Goal: Find specific page/section: Find specific page/section

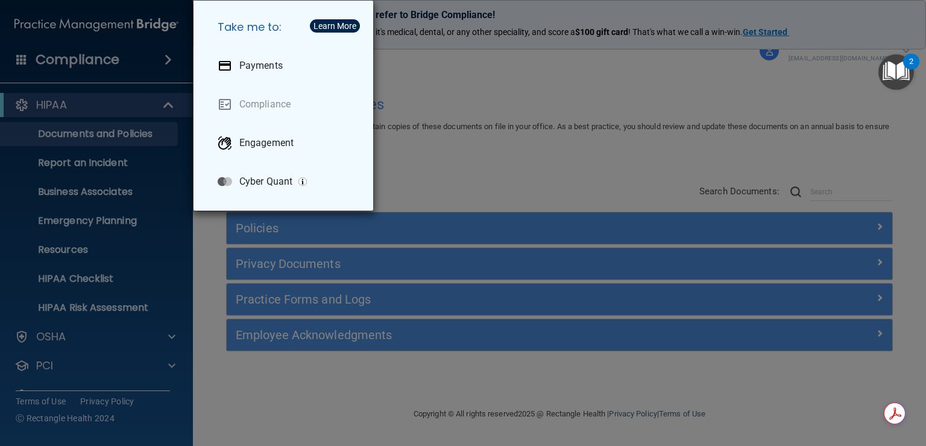
click at [86, 65] on div "Take me to: Payments Compliance Engagement Cyber Quant" at bounding box center [463, 223] width 926 height 446
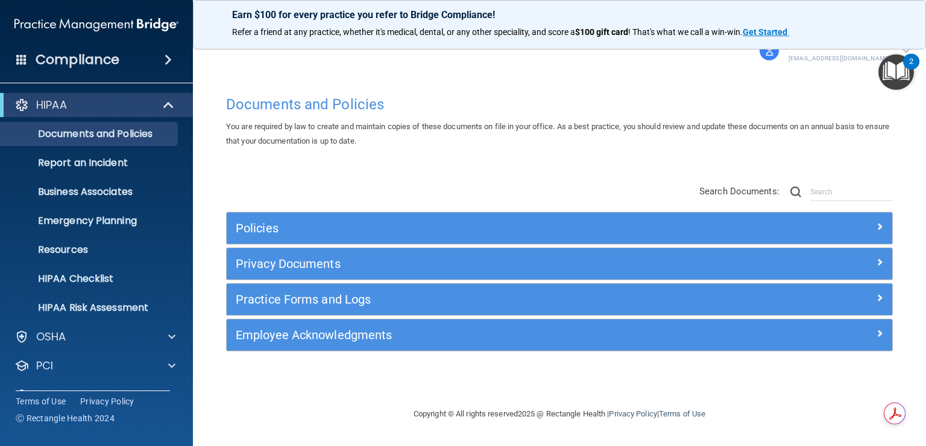
click at [841, 27] on p "Refer a friend at any practice, whether it's medical, dental, or any other spec…" at bounding box center [559, 33] width 655 height 12
click at [849, 55] on p "[EMAIL_ADDRESS][DOMAIN_NAME]" at bounding box center [840, 58] width 102 height 11
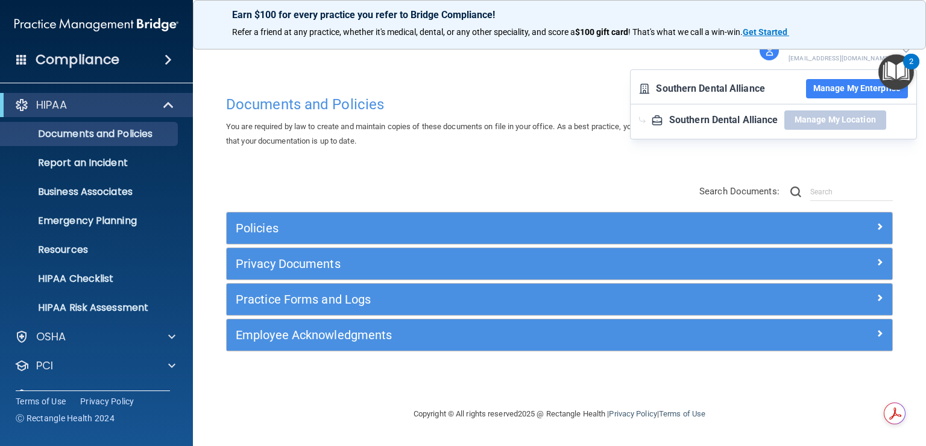
click at [850, 85] on button "Manage My Enterprise" at bounding box center [857, 88] width 102 height 19
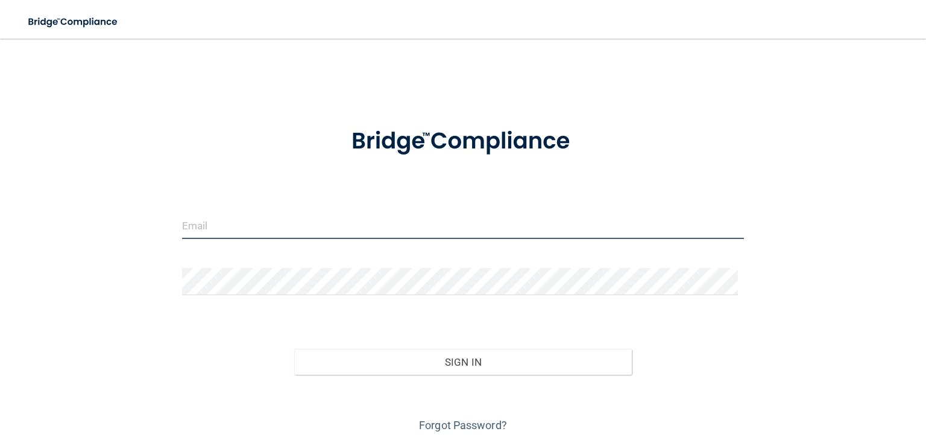
click at [234, 230] on input "email" at bounding box center [463, 225] width 562 height 27
type input "[EMAIL_ADDRESS][DOMAIN_NAME]"
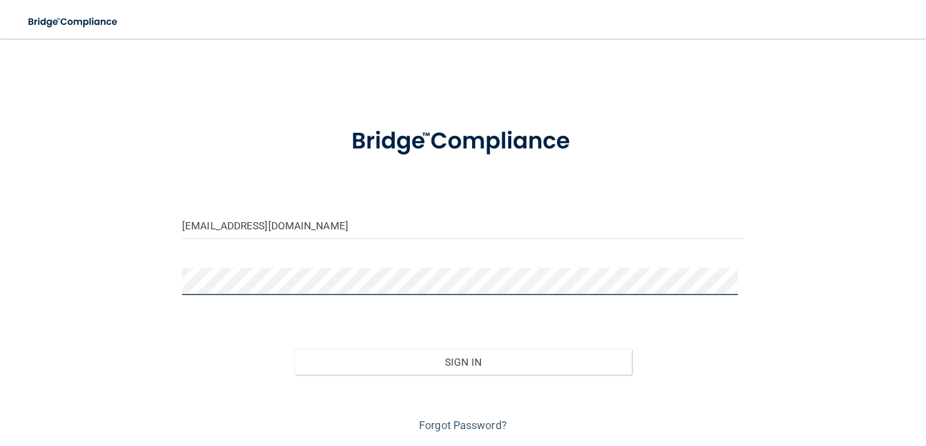
click at [294, 349] on button "Sign In" at bounding box center [462, 362] width 337 height 27
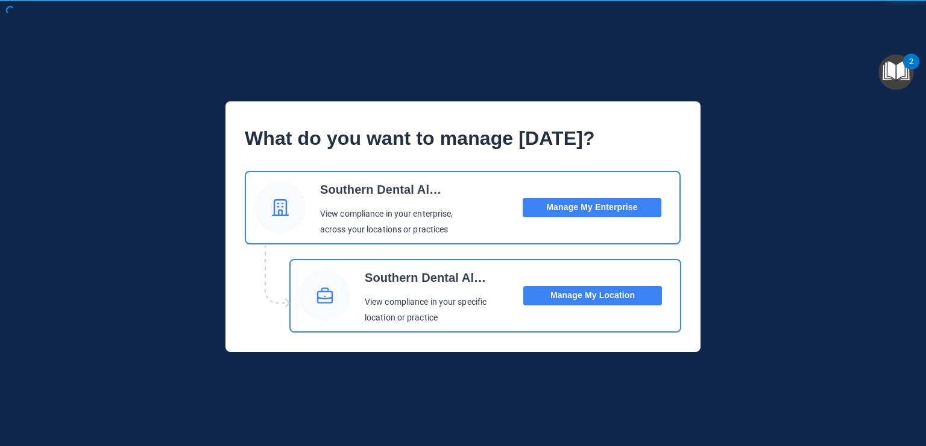
click at [598, 201] on button "Manage My Enterprise" at bounding box center [592, 207] width 139 height 19
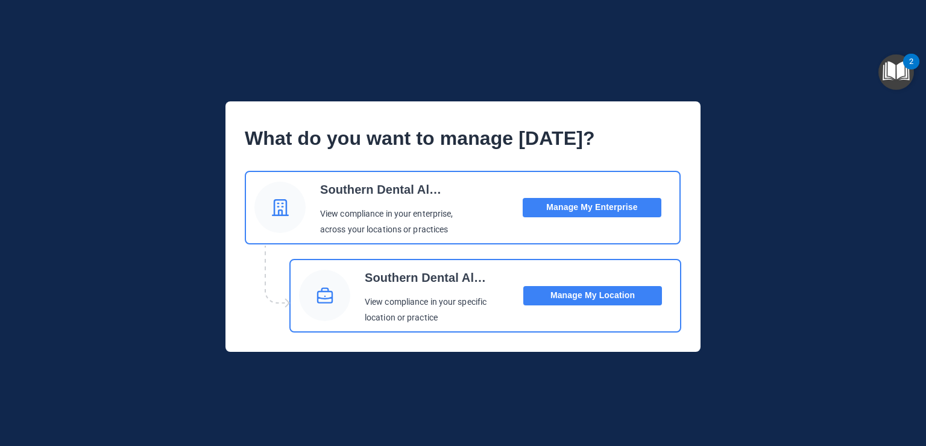
click at [599, 297] on button "Manage My Location" at bounding box center [592, 295] width 139 height 19
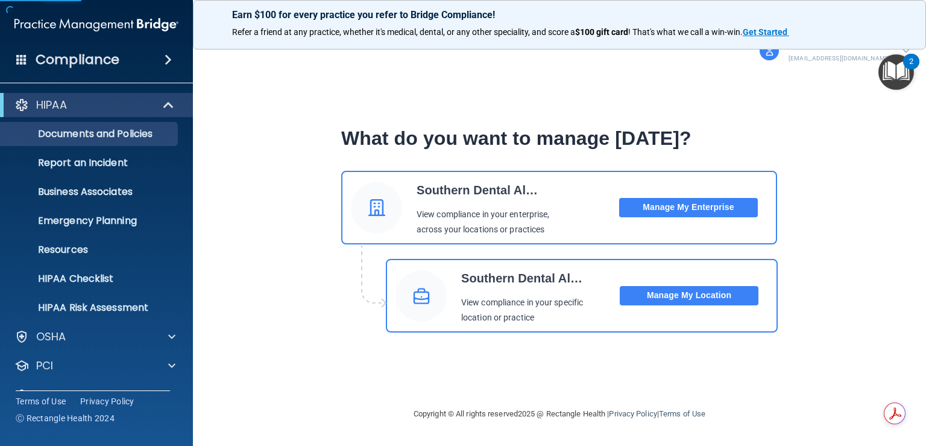
click at [165, 58] on span at bounding box center [168, 59] width 7 height 14
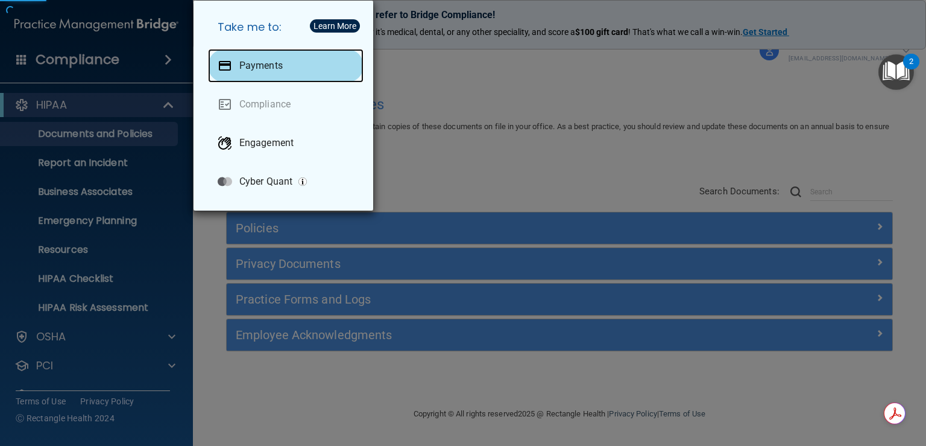
click at [265, 60] on p "Payments" at bounding box center [260, 66] width 43 height 12
